Goal: Task Accomplishment & Management: Use online tool/utility

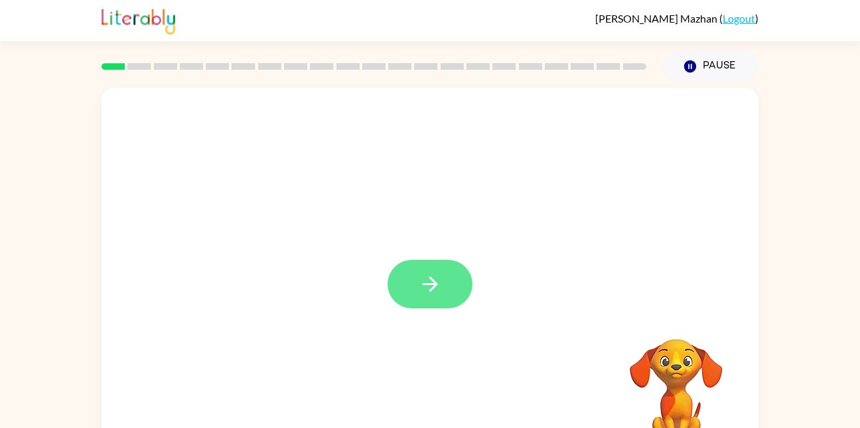
click at [440, 307] on button "button" at bounding box center [430, 284] width 85 height 48
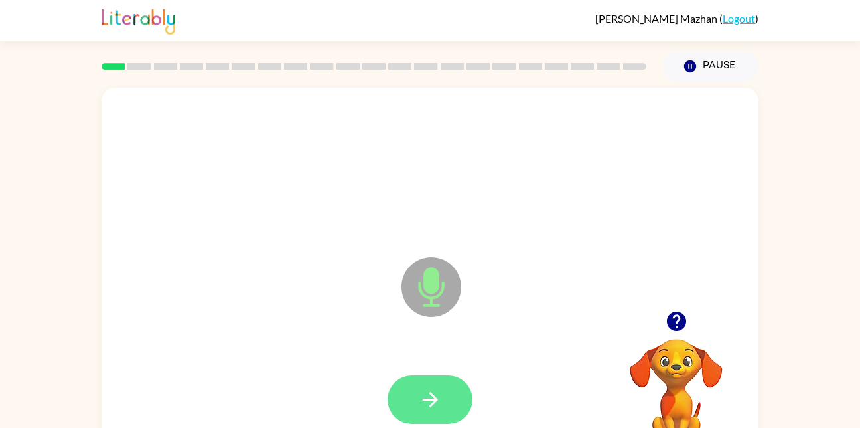
click at [433, 412] on button "button" at bounding box center [430, 399] width 85 height 48
click at [437, 404] on icon "button" at bounding box center [430, 399] width 23 height 23
click at [443, 403] on button "button" at bounding box center [430, 399] width 85 height 48
click at [421, 388] on icon "button" at bounding box center [430, 399] width 23 height 23
click at [436, 418] on button "button" at bounding box center [430, 399] width 85 height 48
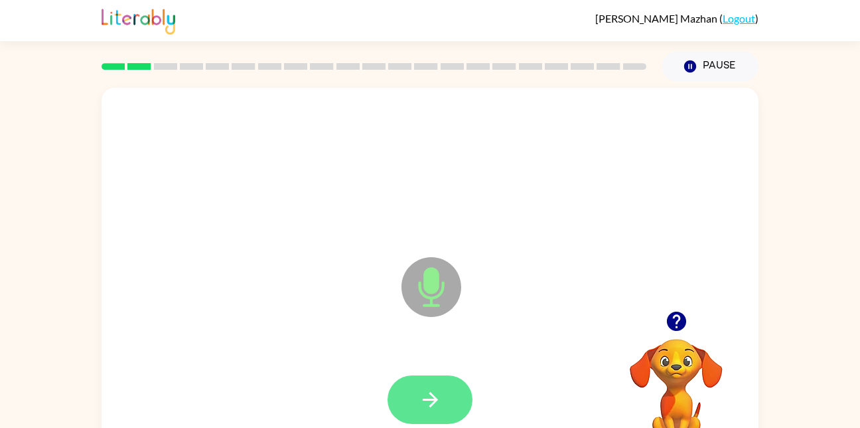
click at [422, 404] on icon "button" at bounding box center [430, 399] width 23 height 23
click at [437, 417] on button "button" at bounding box center [430, 399] width 85 height 48
click at [468, 389] on button "button" at bounding box center [430, 399] width 85 height 48
click at [437, 381] on button "button" at bounding box center [430, 399] width 85 height 48
click at [440, 414] on button "button" at bounding box center [430, 399] width 85 height 48
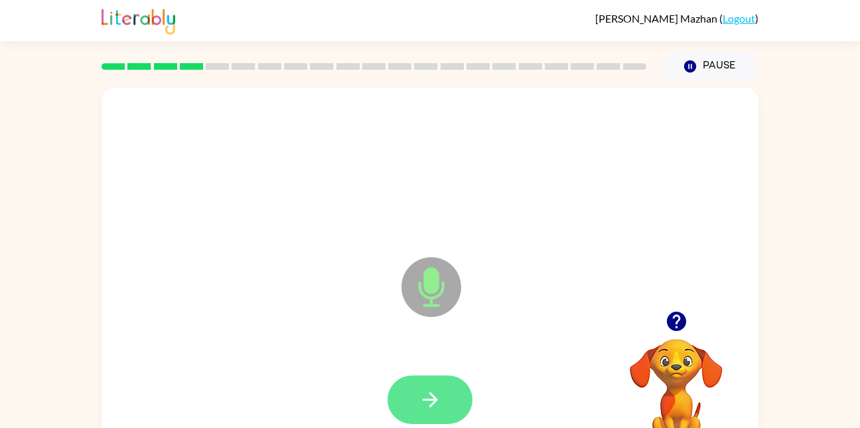
click at [428, 404] on icon "button" at bounding box center [430, 399] width 23 height 23
click at [430, 403] on icon "button" at bounding box center [430, 399] width 23 height 23
click at [420, 375] on button "button" at bounding box center [430, 399] width 85 height 48
click at [436, 408] on icon "button" at bounding box center [430, 399] width 23 height 23
click at [437, 395] on icon "button" at bounding box center [430, 399] width 23 height 23
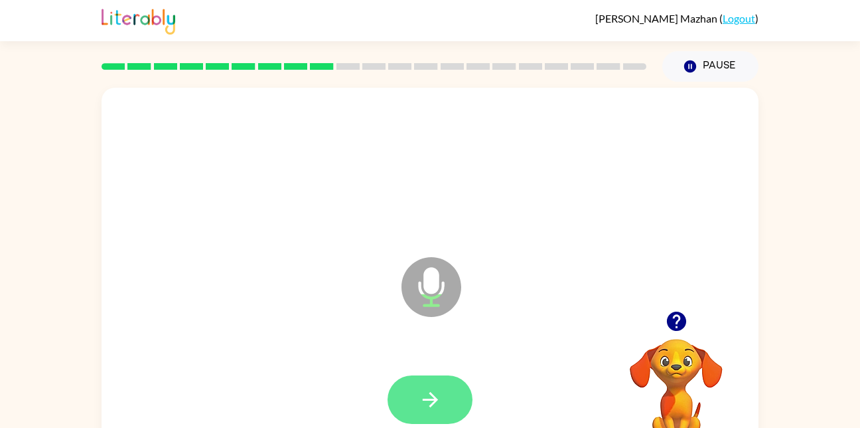
click at [435, 391] on icon "button" at bounding box center [430, 399] width 23 height 23
click at [442, 400] on button "button" at bounding box center [430, 399] width 85 height 48
click at [428, 399] on icon "button" at bounding box center [429, 399] width 15 height 15
click at [455, 391] on button "button" at bounding box center [430, 399] width 85 height 48
click at [436, 404] on icon "button" at bounding box center [430, 399] width 23 height 23
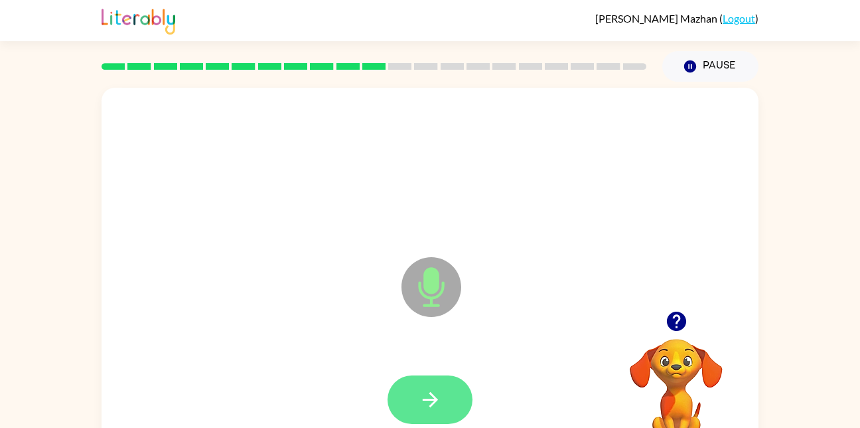
click at [401, 400] on button "button" at bounding box center [430, 399] width 85 height 48
click at [426, 404] on icon "button" at bounding box center [430, 399] width 23 height 23
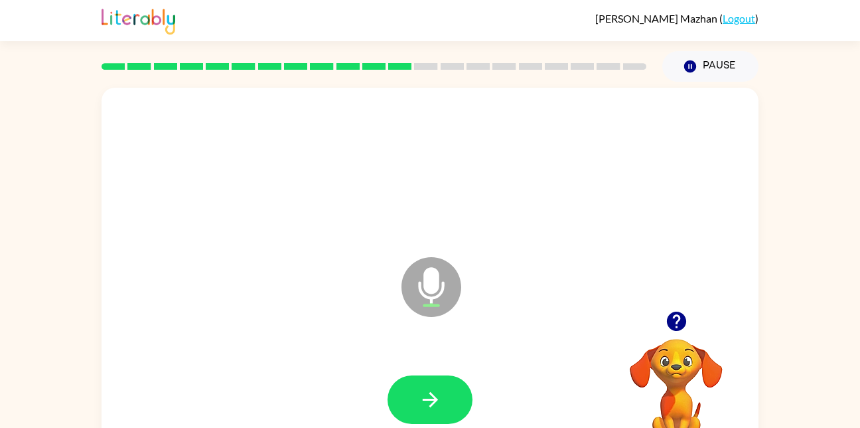
scroll to position [39, 0]
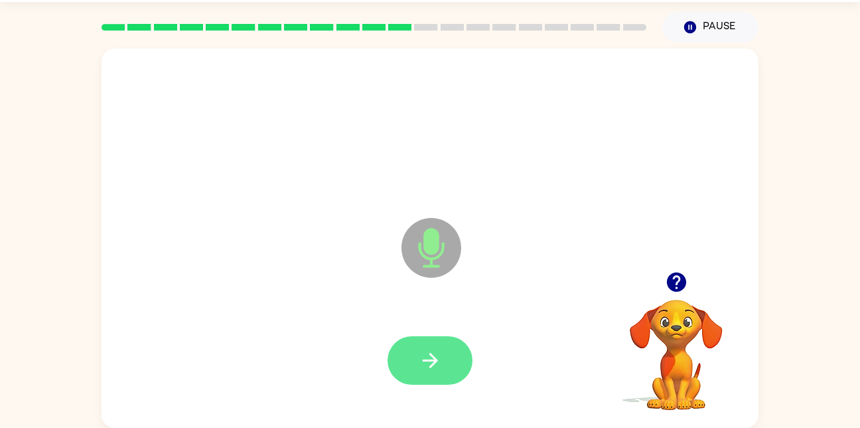
click at [423, 356] on icon "button" at bounding box center [430, 360] width 23 height 23
click at [432, 366] on icon "button" at bounding box center [429, 359] width 15 height 15
click at [439, 356] on icon "button" at bounding box center [430, 360] width 23 height 23
click at [433, 370] on icon "button" at bounding box center [430, 360] width 23 height 23
click at [430, 360] on icon "button" at bounding box center [429, 359] width 15 height 15
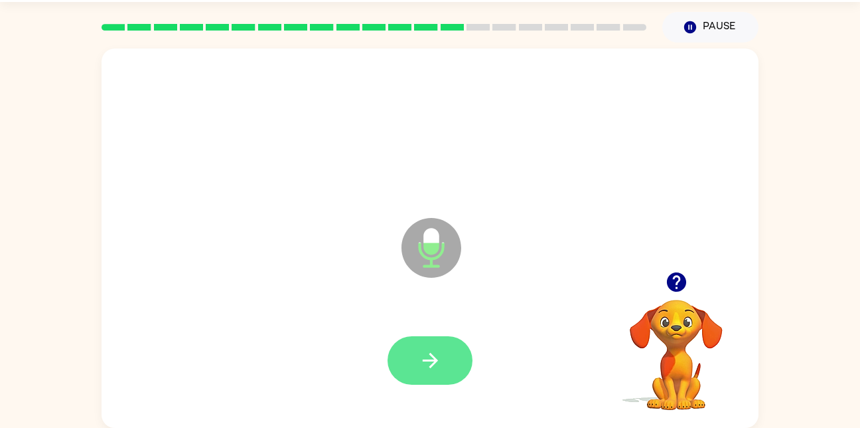
click at [424, 368] on icon "button" at bounding box center [430, 360] width 23 height 23
click at [410, 357] on button "button" at bounding box center [430, 360] width 85 height 48
click at [431, 356] on icon "button" at bounding box center [430, 360] width 23 height 23
click at [435, 350] on icon "button" at bounding box center [430, 360] width 23 height 23
click at [425, 378] on button "button" at bounding box center [430, 360] width 85 height 48
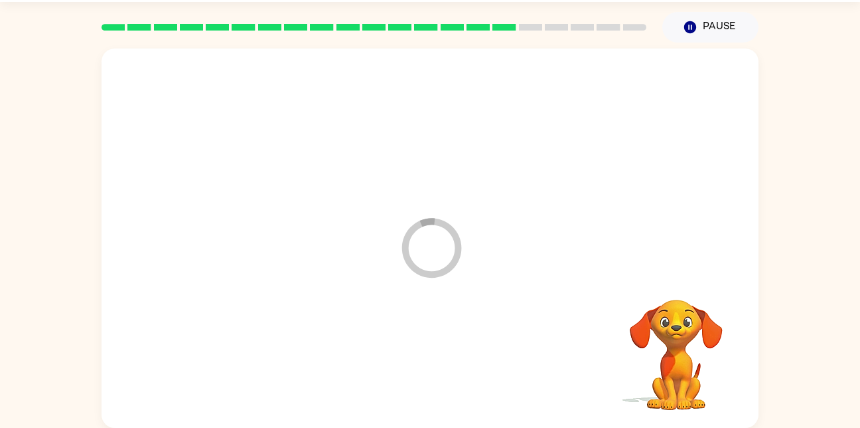
click at [426, 357] on div at bounding box center [430, 360] width 631 height 109
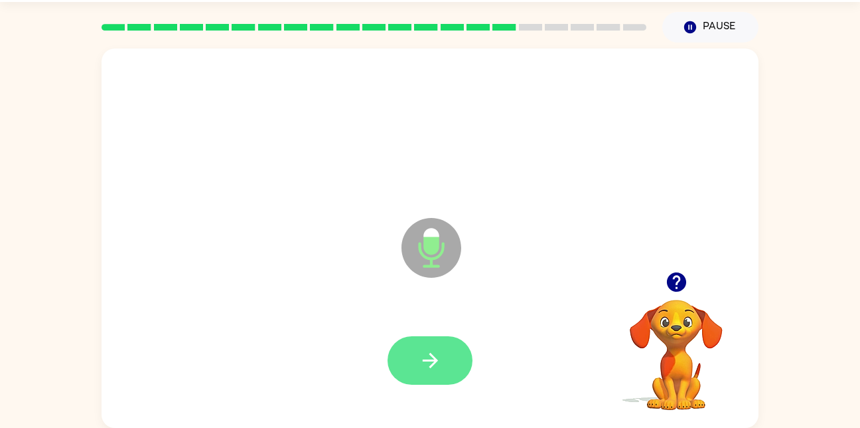
click at [438, 368] on icon "button" at bounding box center [430, 360] width 23 height 23
click at [443, 337] on button "button" at bounding box center [430, 360] width 85 height 48
click at [445, 366] on button "button" at bounding box center [430, 360] width 85 height 48
click at [435, 356] on icon "button" at bounding box center [430, 360] width 23 height 23
click at [426, 356] on icon "button" at bounding box center [430, 360] width 23 height 23
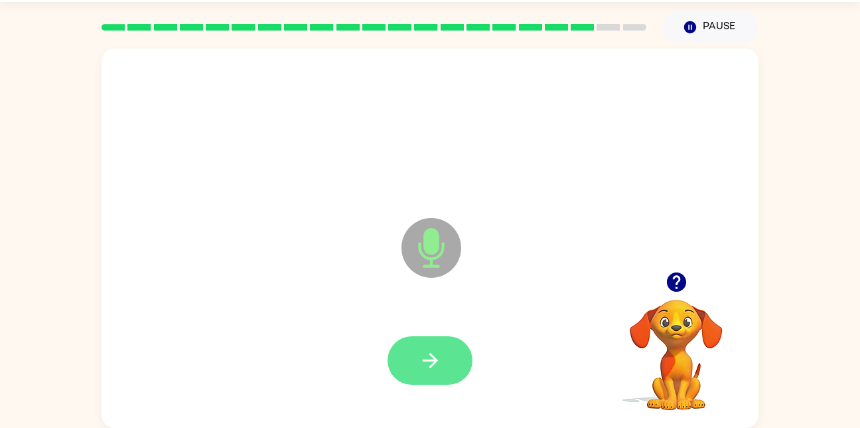
click at [410, 368] on button "button" at bounding box center [430, 360] width 85 height 48
click at [424, 360] on icon "button" at bounding box center [429, 359] width 15 height 15
click at [428, 351] on icon "button" at bounding box center [430, 360] width 23 height 23
click at [441, 355] on icon "button" at bounding box center [430, 360] width 23 height 23
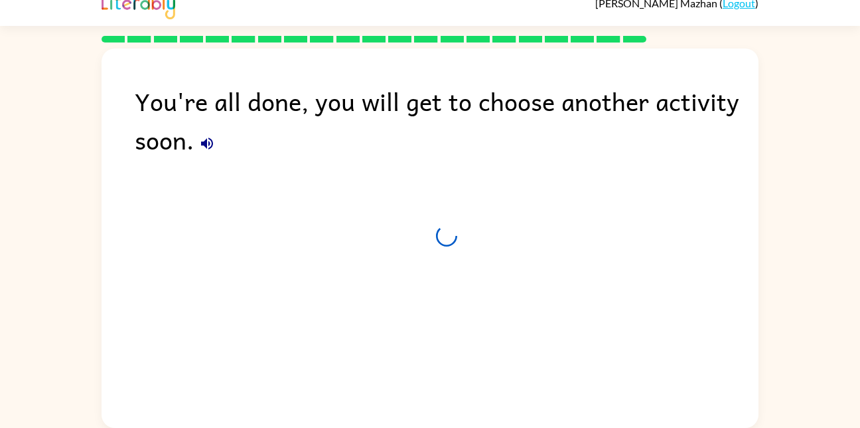
scroll to position [15, 0]
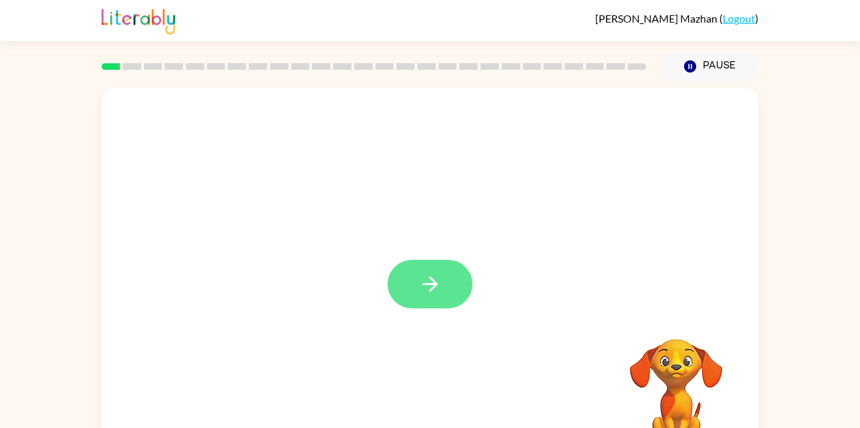
click at [437, 295] on icon "button" at bounding box center [430, 283] width 23 height 23
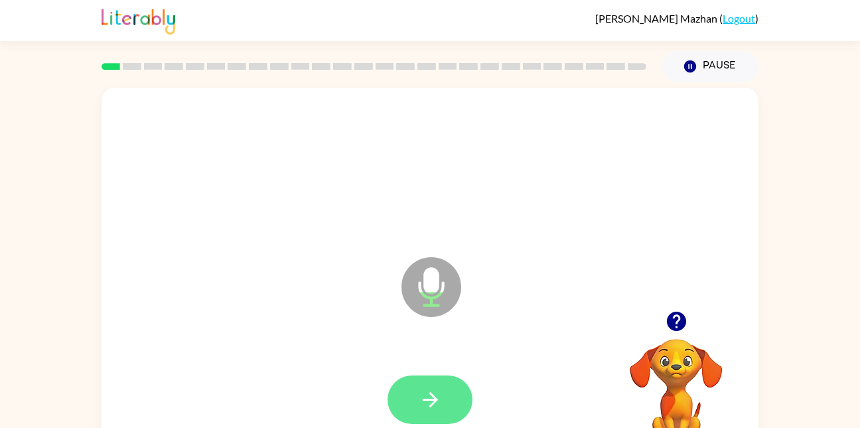
click at [419, 401] on icon "button" at bounding box center [430, 399] width 23 height 23
click at [441, 401] on icon "button" at bounding box center [430, 399] width 23 height 23
click at [439, 376] on button "button" at bounding box center [430, 399] width 85 height 48
click at [428, 395] on icon "button" at bounding box center [430, 399] width 23 height 23
click at [447, 394] on button "button" at bounding box center [430, 399] width 85 height 48
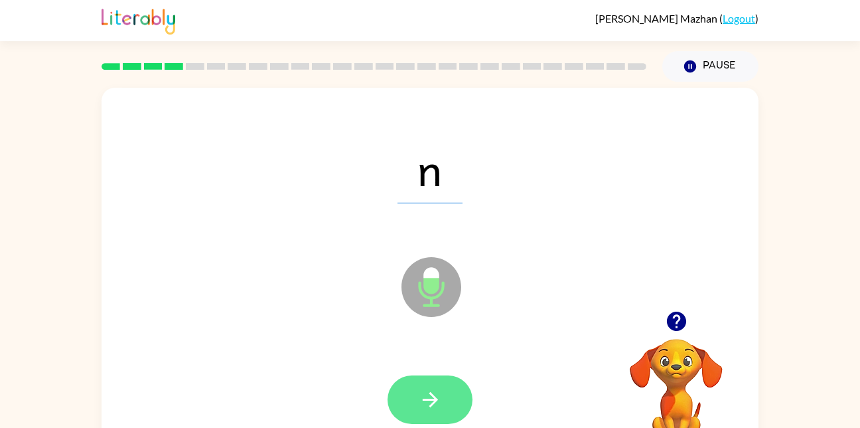
click at [439, 402] on icon "button" at bounding box center [430, 399] width 23 height 23
click at [428, 400] on icon "button" at bounding box center [430, 399] width 23 height 23
click at [445, 403] on button "button" at bounding box center [430, 399] width 85 height 48
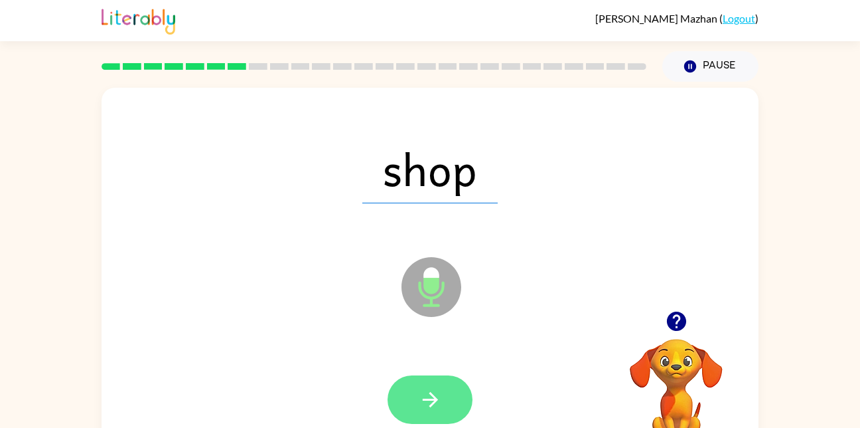
click at [440, 413] on button "button" at bounding box center [430, 399] width 85 height 48
click at [431, 384] on button "button" at bounding box center [430, 399] width 85 height 48
click at [450, 392] on button "button" at bounding box center [430, 399] width 85 height 48
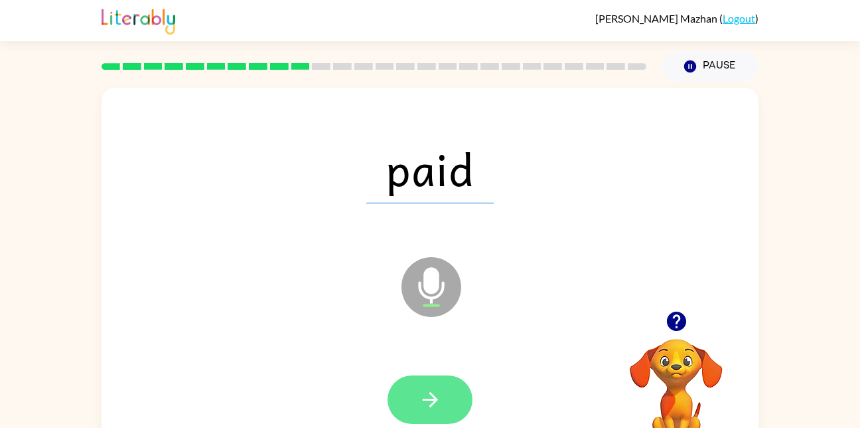
click at [442, 401] on button "button" at bounding box center [430, 399] width 85 height 48
click at [439, 393] on icon "button" at bounding box center [430, 399] width 23 height 23
click at [426, 408] on icon "button" at bounding box center [430, 399] width 23 height 23
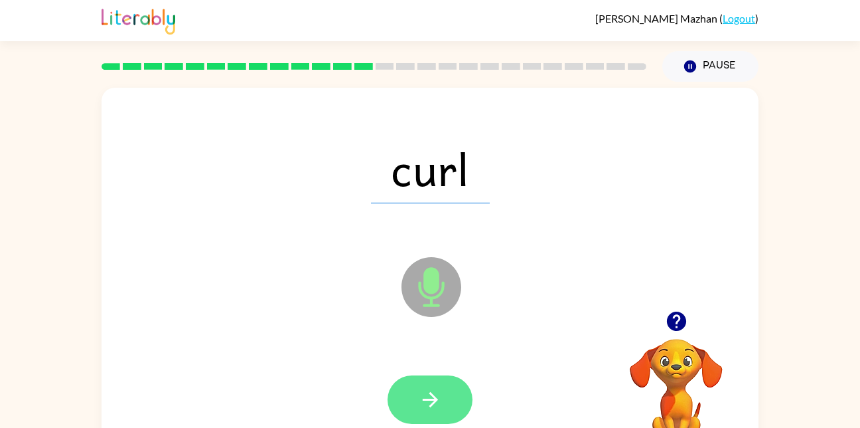
click at [420, 390] on icon "button" at bounding box center [430, 399] width 23 height 23
click at [441, 403] on icon "button" at bounding box center [430, 399] width 23 height 23
click at [433, 382] on button "button" at bounding box center [430, 399] width 85 height 48
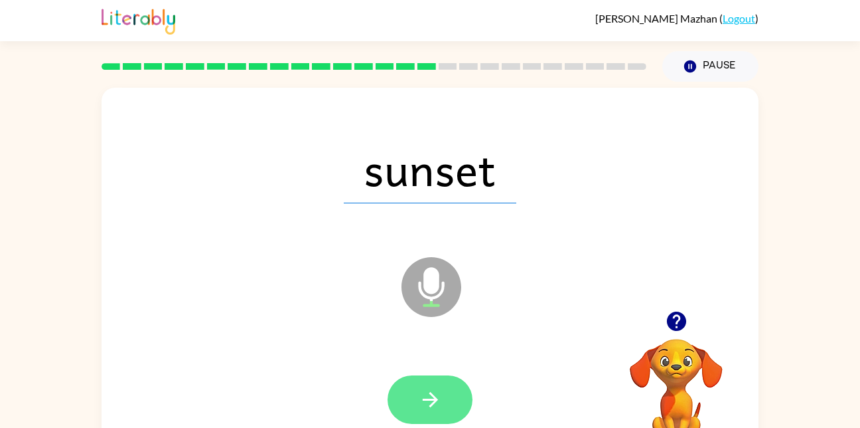
click at [437, 398] on icon "button" at bounding box center [430, 399] width 23 height 23
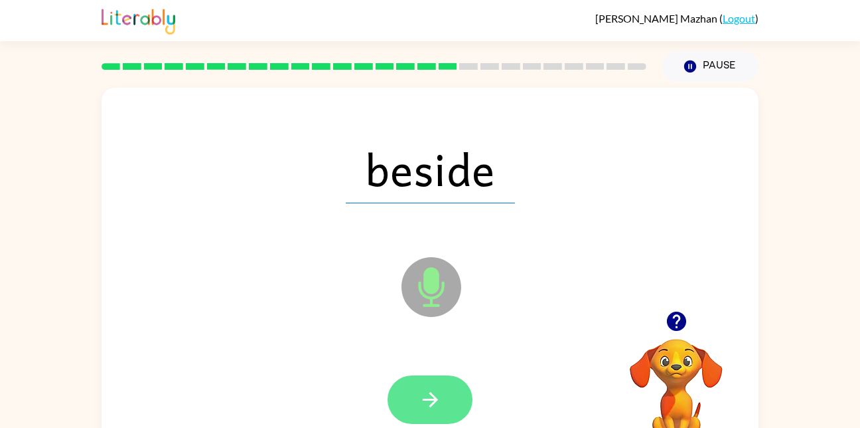
click at [462, 402] on button "button" at bounding box center [430, 399] width 85 height 48
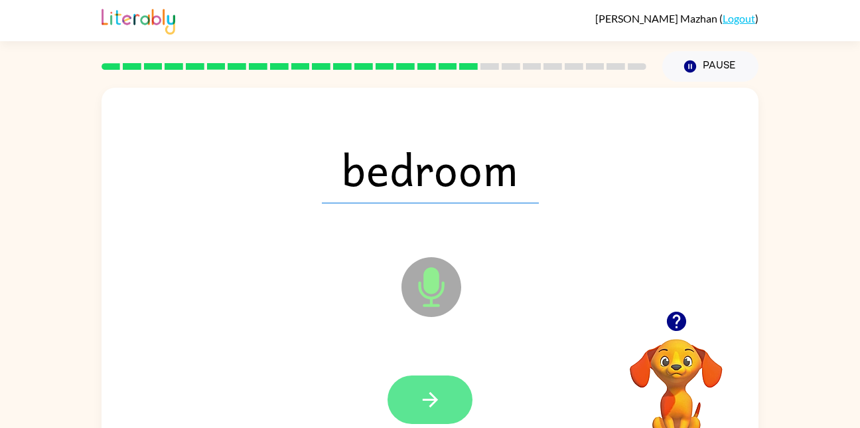
click at [438, 396] on icon "button" at bounding box center [430, 399] width 23 height 23
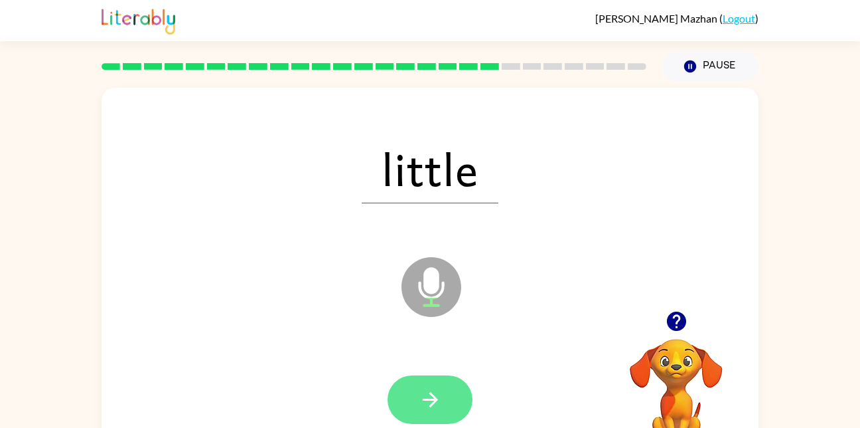
click at [455, 400] on button "button" at bounding box center [430, 399] width 85 height 48
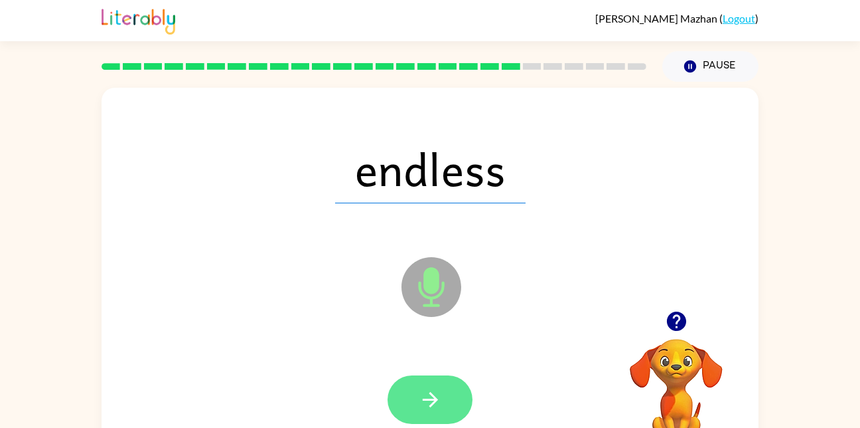
click at [431, 412] on button "button" at bounding box center [430, 399] width 85 height 48
click at [443, 396] on button "button" at bounding box center [430, 399] width 85 height 48
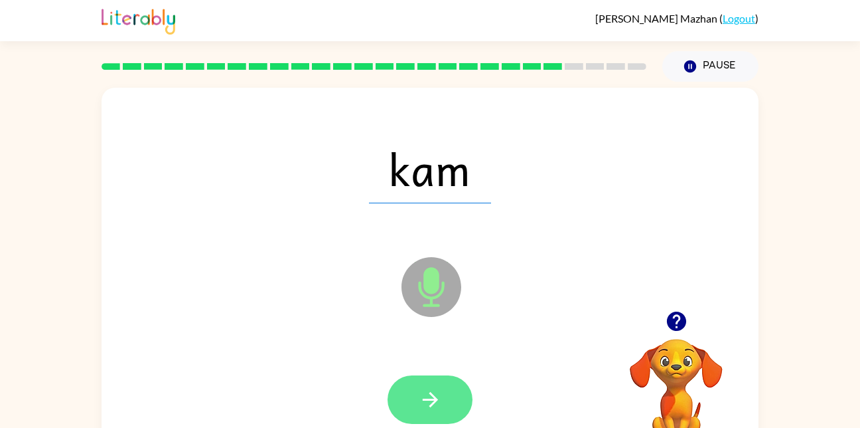
click at [437, 398] on icon "button" at bounding box center [430, 399] width 23 height 23
click at [418, 381] on button "button" at bounding box center [430, 399] width 85 height 48
click at [432, 381] on button "button" at bounding box center [430, 399] width 85 height 48
click at [428, 375] on button "button" at bounding box center [430, 399] width 85 height 48
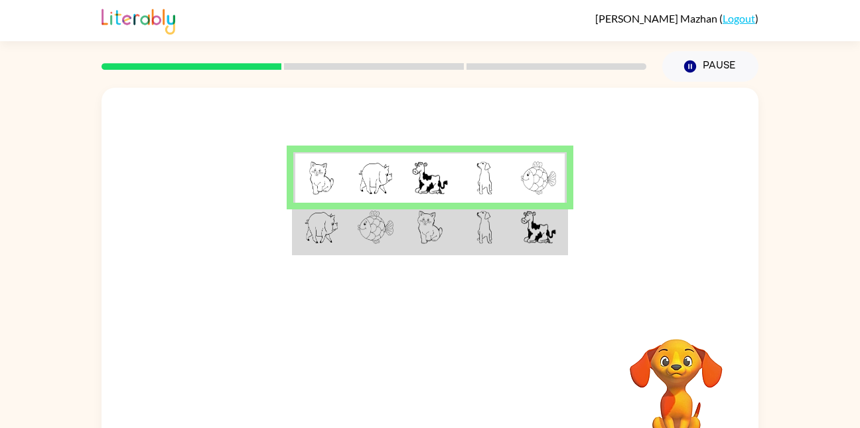
click at [467, 232] on td at bounding box center [484, 227] width 54 height 51
click at [462, 246] on td at bounding box center [484, 227] width 54 height 51
click at [463, 241] on td at bounding box center [484, 227] width 54 height 51
click at [466, 243] on td at bounding box center [484, 227] width 54 height 51
click at [479, 230] on img at bounding box center [485, 226] width 16 height 33
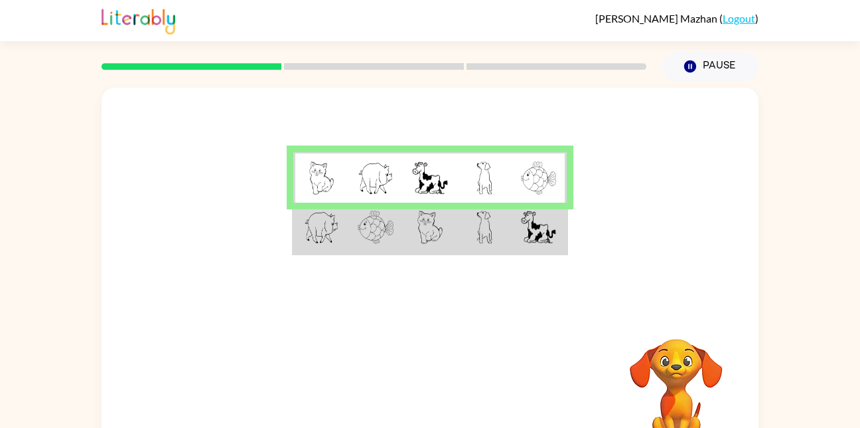
click at [471, 236] on td at bounding box center [484, 227] width 54 height 51
click at [469, 236] on td at bounding box center [484, 227] width 54 height 51
click at [467, 238] on td at bounding box center [484, 227] width 54 height 51
click at [424, 234] on img at bounding box center [430, 226] width 25 height 33
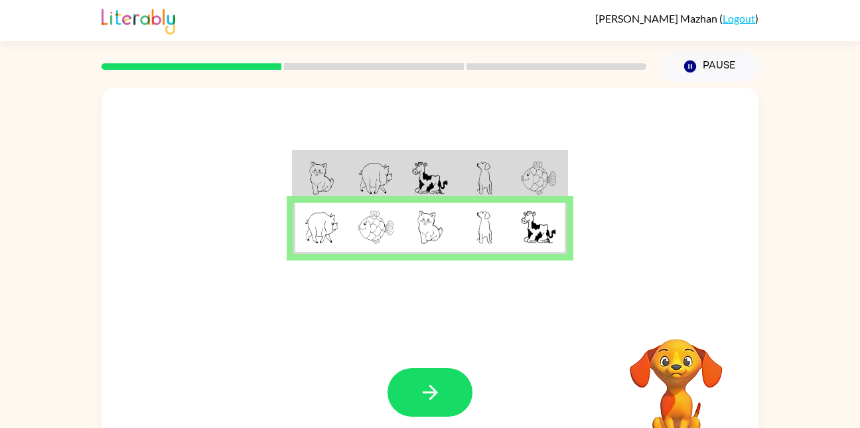
click at [394, 235] on td at bounding box center [376, 227] width 54 height 51
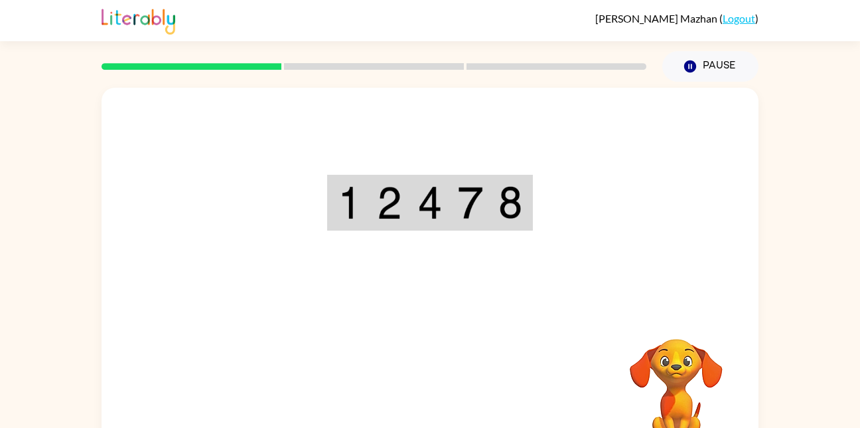
click at [439, 400] on div "Your browser must support playing .mp4 files to use Literably. Please try using…" at bounding box center [430, 277] width 657 height 379
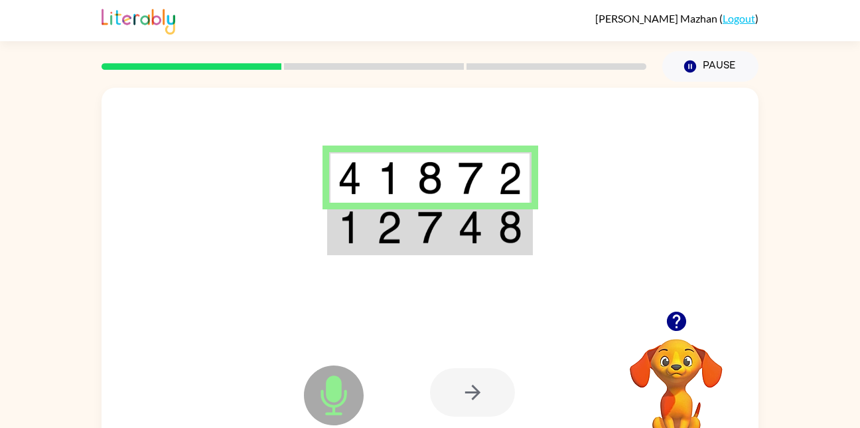
click at [435, 244] on td at bounding box center [430, 227] width 40 height 51
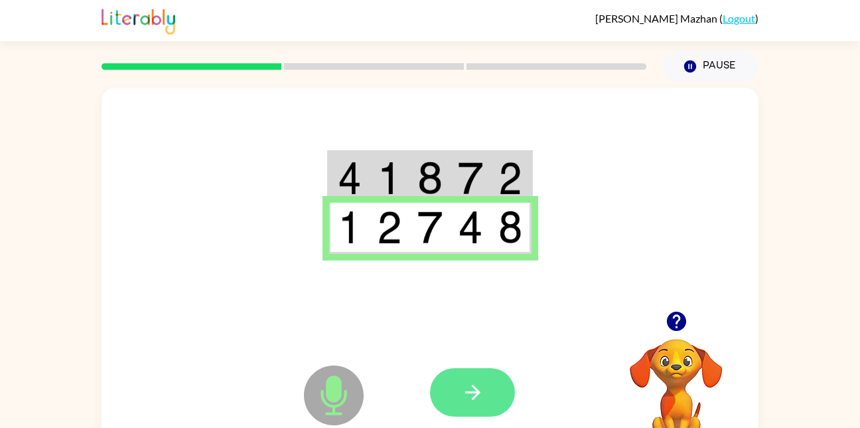
click at [478, 405] on button "button" at bounding box center [472, 392] width 85 height 48
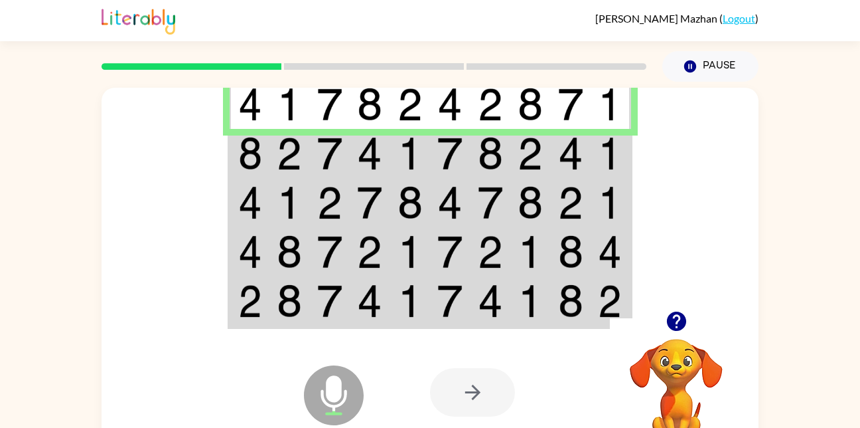
click at [295, 144] on img at bounding box center [289, 153] width 25 height 33
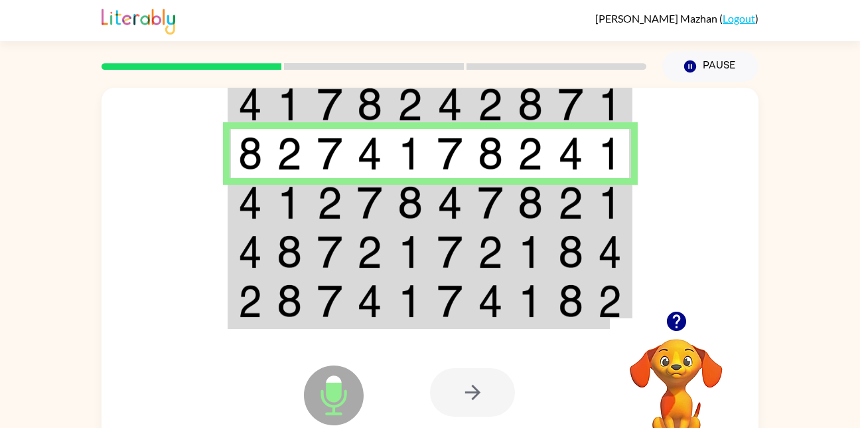
click at [253, 197] on img at bounding box center [250, 202] width 24 height 33
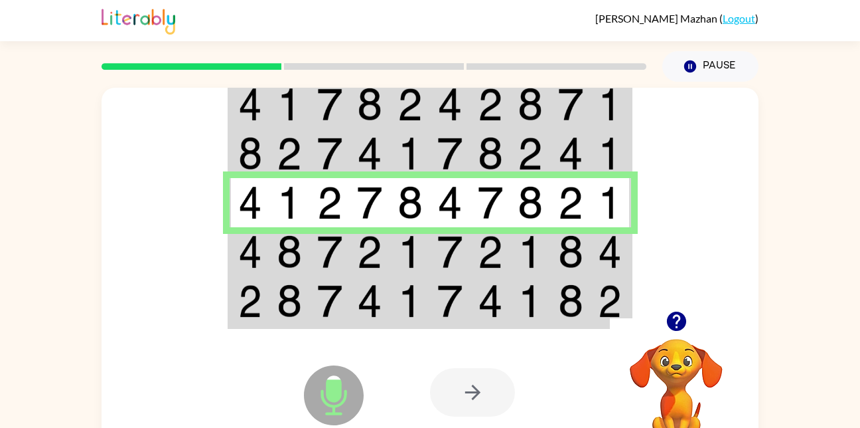
click at [266, 258] on td at bounding box center [250, 251] width 40 height 49
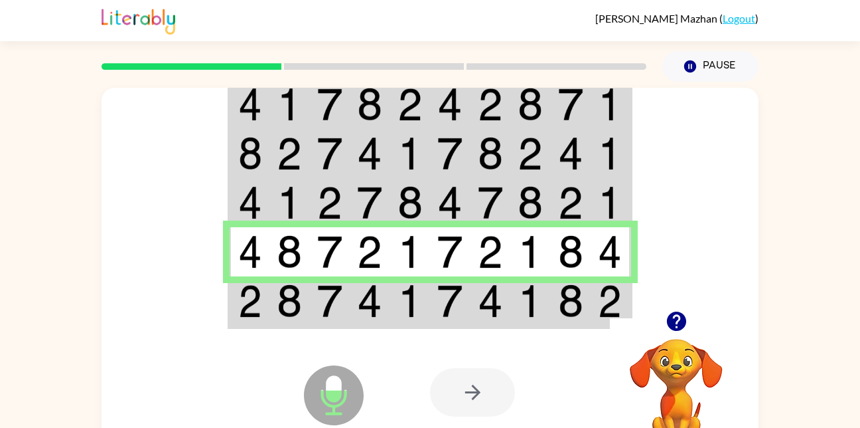
click at [289, 299] on img at bounding box center [289, 300] width 25 height 33
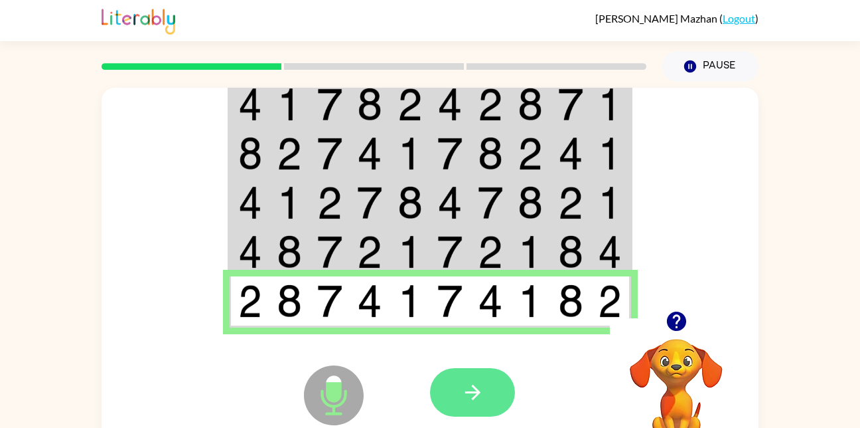
click at [479, 409] on button "button" at bounding box center [472, 392] width 85 height 48
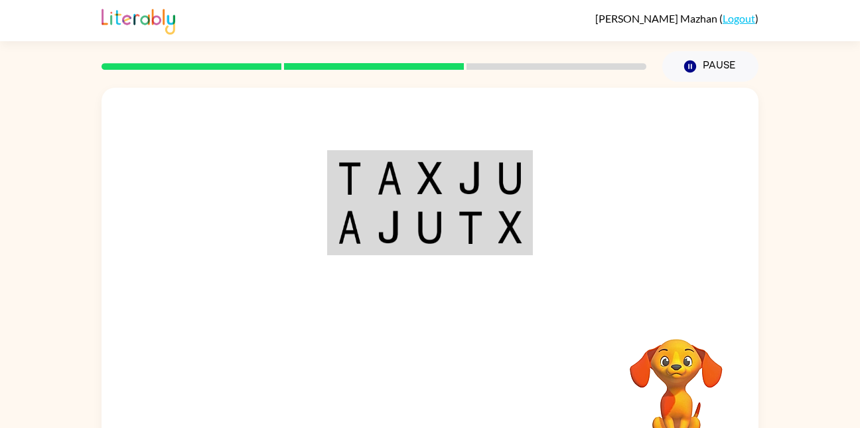
click at [474, 198] on td at bounding box center [471, 177] width 40 height 51
click at [447, 159] on td at bounding box center [430, 177] width 40 height 51
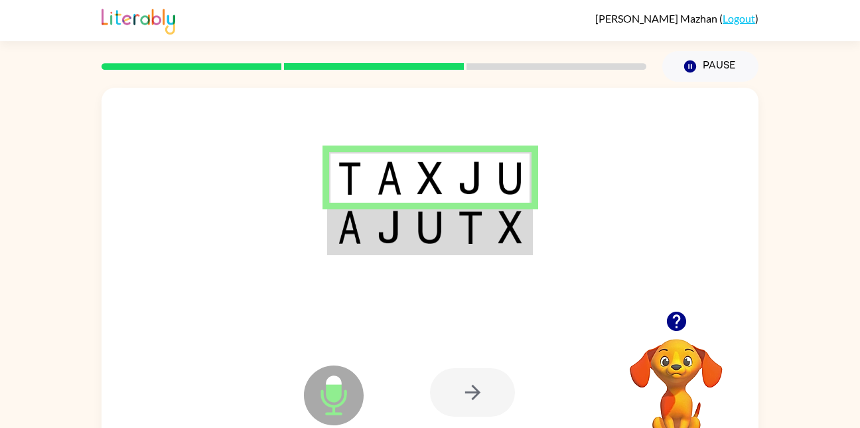
click at [414, 228] on td at bounding box center [430, 227] width 40 height 51
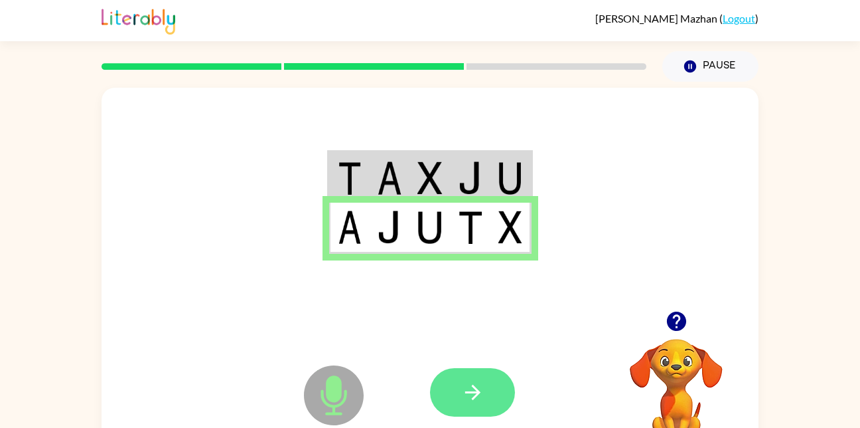
click at [472, 400] on icon "button" at bounding box center [472, 391] width 23 height 23
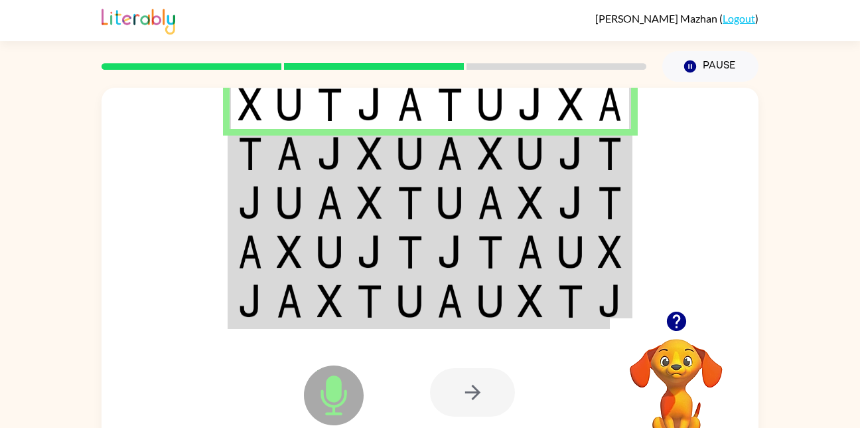
click at [257, 165] on img at bounding box center [250, 153] width 24 height 33
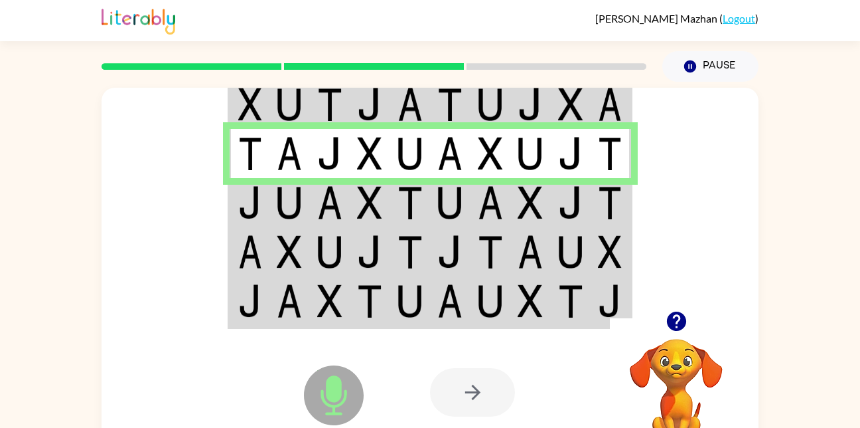
click at [262, 197] on img at bounding box center [250, 202] width 24 height 33
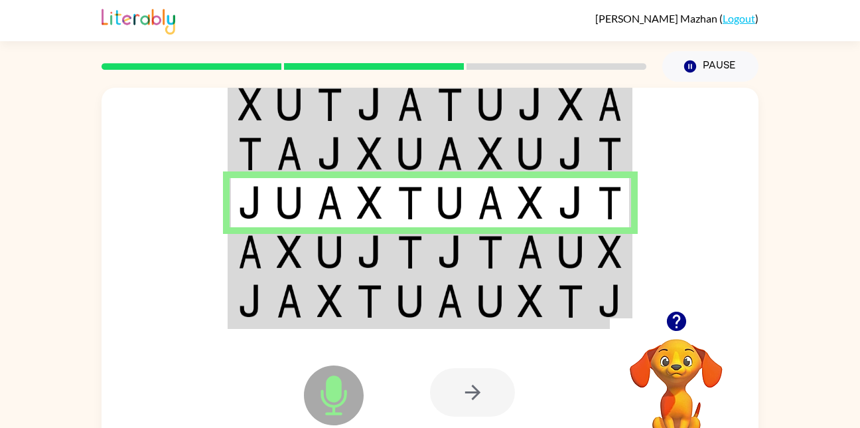
click at [293, 251] on img at bounding box center [289, 251] width 25 height 33
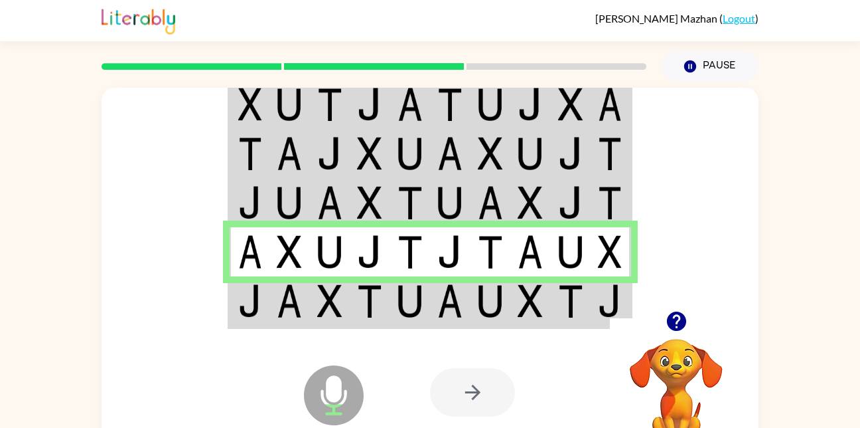
click at [394, 319] on div "Microphone The Microphone is here when it is your turn to talk Your browser mus…" at bounding box center [430, 391] width 657 height 149
click at [392, 321] on div "Microphone The Microphone is here when it is your turn to talk Your browser mus…" at bounding box center [430, 391] width 657 height 149
click at [349, 307] on td at bounding box center [330, 301] width 40 height 51
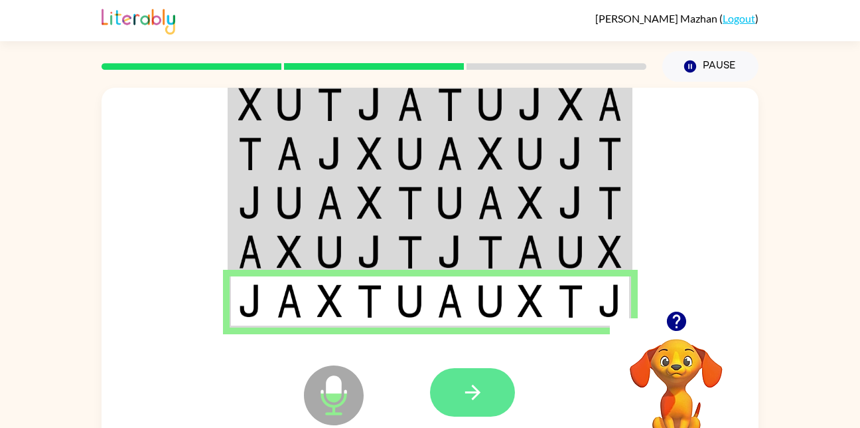
click at [467, 406] on button "button" at bounding box center [472, 392] width 85 height 48
